Goal: Task Accomplishment & Management: Use online tool/utility

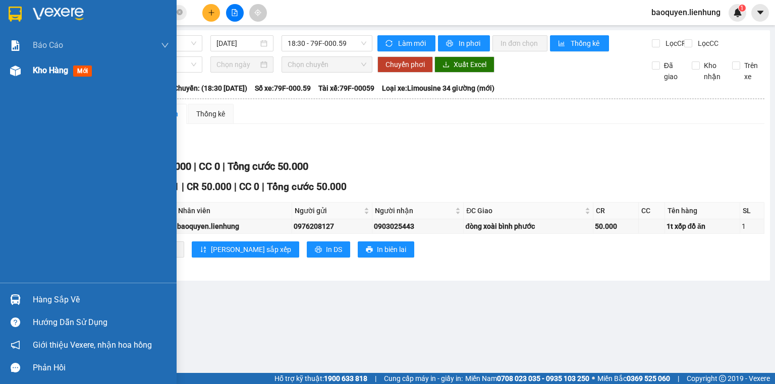
click at [58, 73] on span "Kho hàng" at bounding box center [50, 71] width 35 height 10
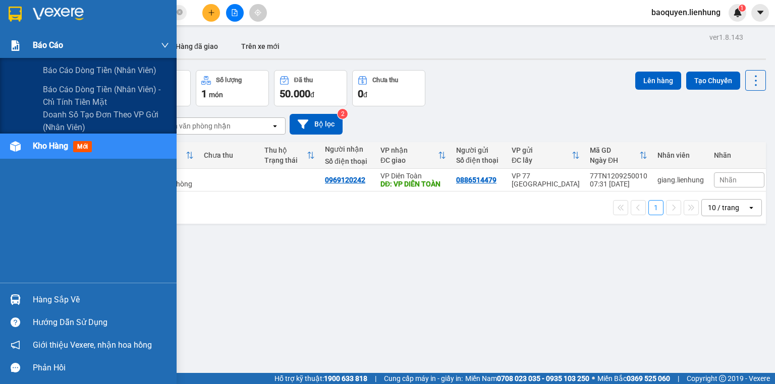
click at [81, 44] on div "Báo cáo" at bounding box center [101, 45] width 136 height 25
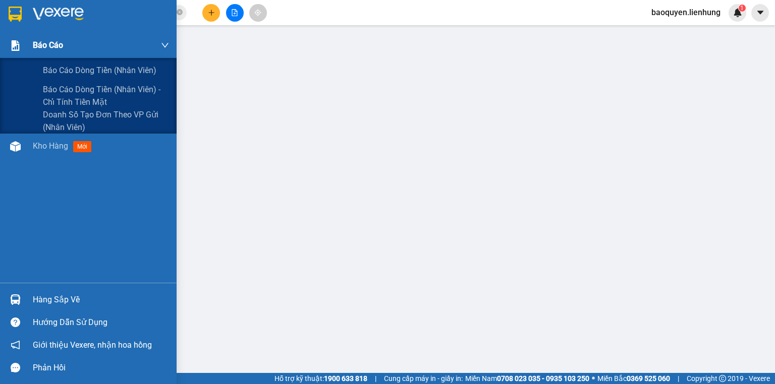
click at [20, 47] on img at bounding box center [15, 45] width 11 height 11
click at [77, 85] on span "Báo cáo dòng tiền (nhân viên) - chỉ tính tiền mặt" at bounding box center [106, 95] width 126 height 25
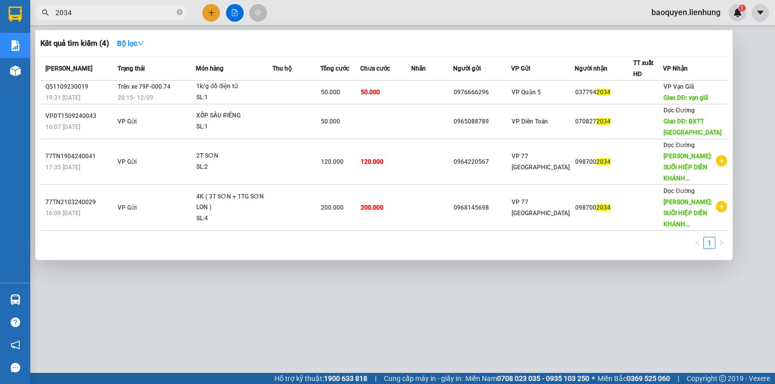
click at [179, 12] on icon "close-circle" at bounding box center [180, 12] width 6 height 6
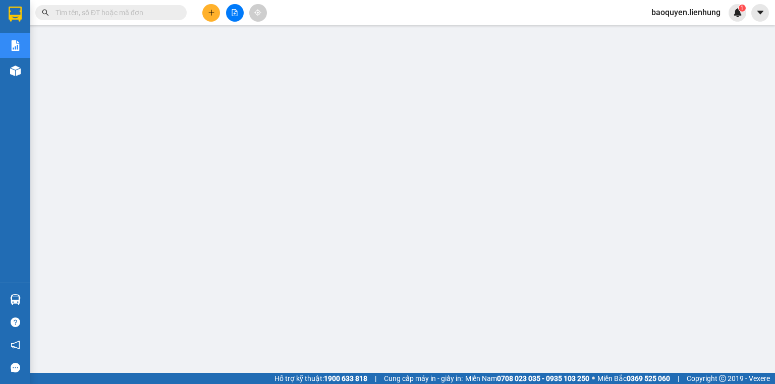
paste input "0973603459"
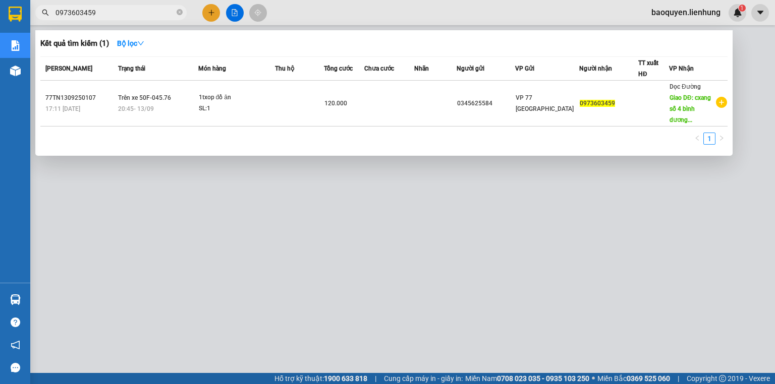
type input "0973603459"
click at [193, 107] on div "20:45 [DATE]" at bounding box center [158, 108] width 80 height 11
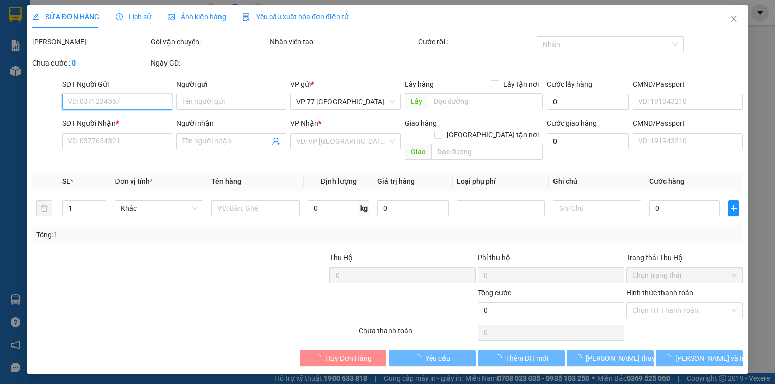
type input "0345625584"
type input "0973603459"
type input "cxang số 4 bình dương"
type input "120.000"
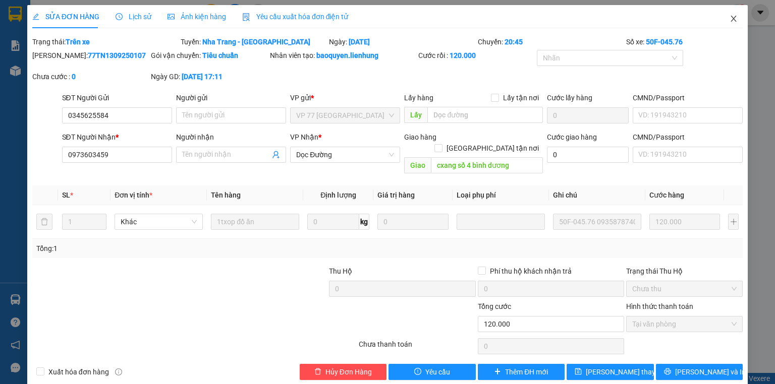
click at [730, 18] on icon "close" at bounding box center [734, 19] width 8 height 8
